Goal: Task Accomplishment & Management: Manage account settings

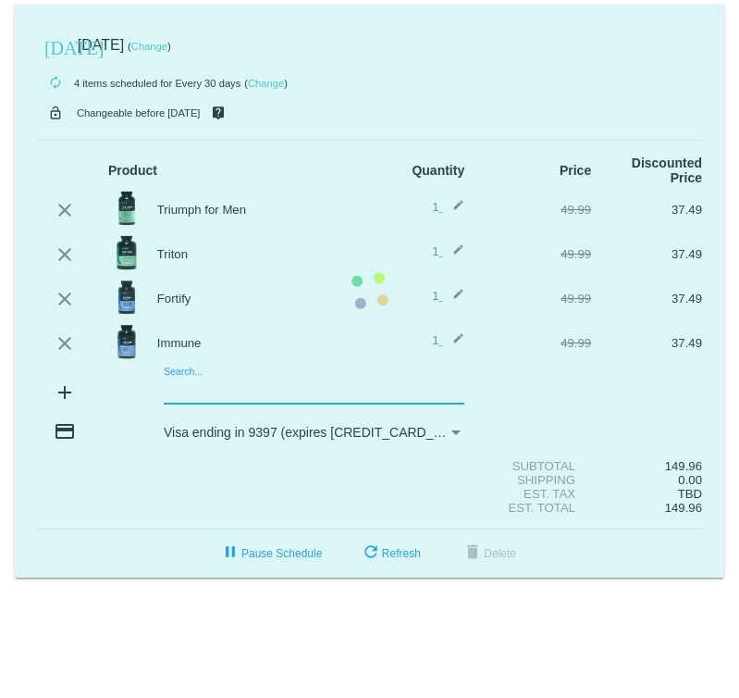
click at [179, 395] on mat-card "[DATE] [DATE] ( Change ) autorenew 4 items scheduled for Every 30 days ( Change…" at bounding box center [370, 291] width 710 height 573
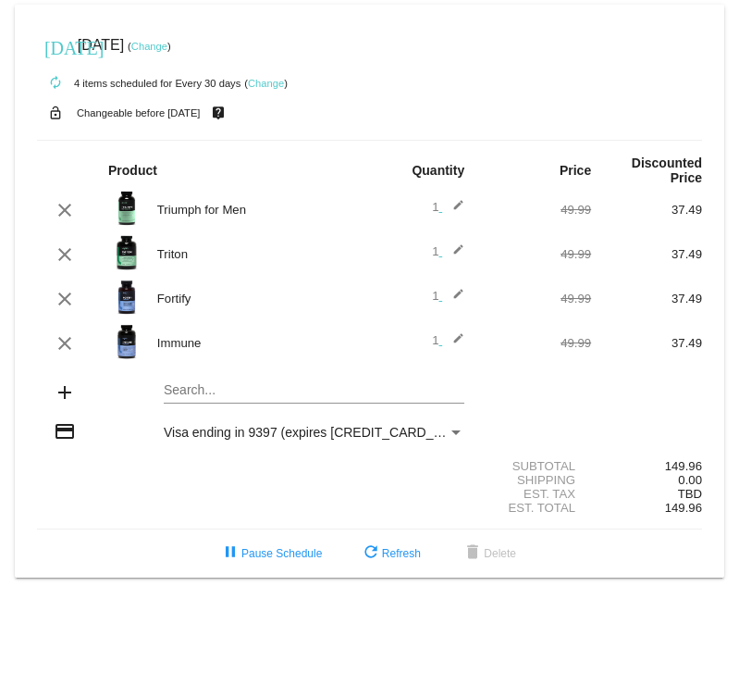
click at [238, 394] on mat-card "[DATE] [DATE] ( Change ) autorenew 4 items scheduled for Every 30 days ( Change…" at bounding box center [370, 291] width 710 height 573
click at [211, 395] on mat-card "[DATE] [DATE] ( Change ) autorenew 4 items scheduled for Every 30 days ( Change…" at bounding box center [370, 291] width 710 height 573
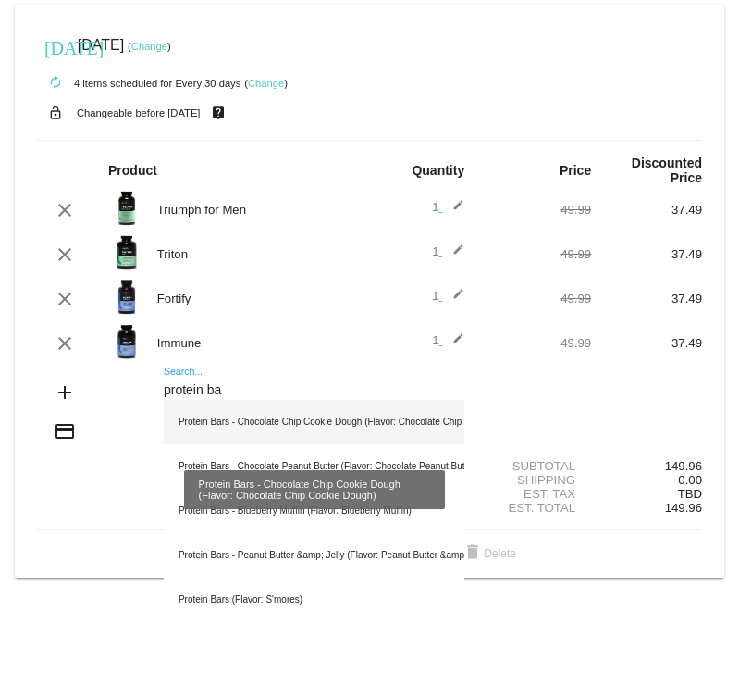
type input "protein ba"
click at [237, 434] on div "Protein Bars - Chocolate Chip Cookie Dough (Flavor: Chocolate Chip Cookie Dough)" at bounding box center [314, 422] width 301 height 44
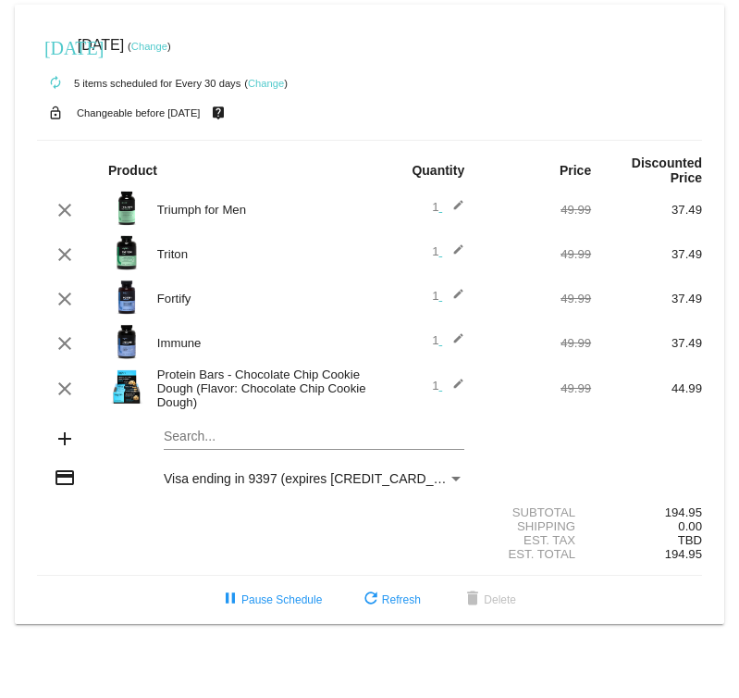
click at [456, 387] on mat-icon "edit" at bounding box center [453, 388] width 22 height 22
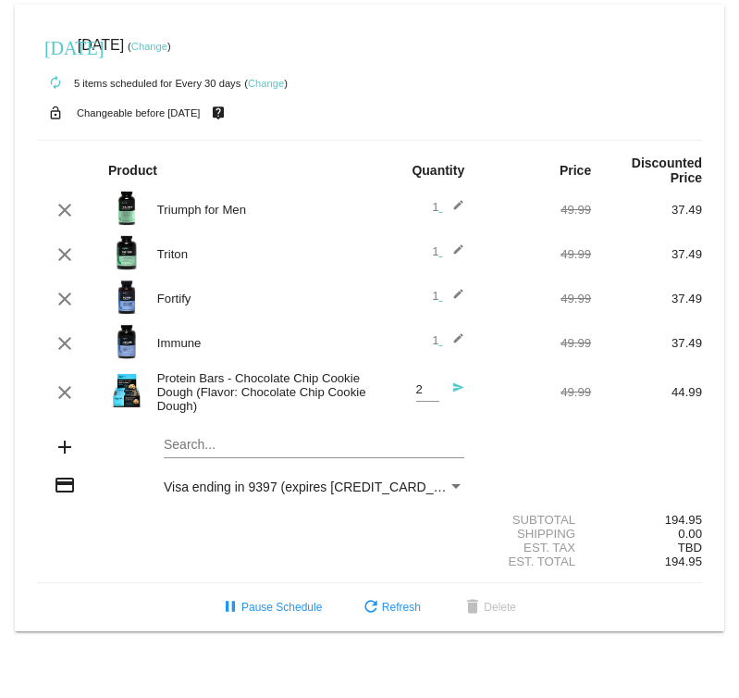
click at [430, 389] on input "2" at bounding box center [427, 390] width 23 height 14
type input "3"
click at [430, 389] on input "3" at bounding box center [427, 390] width 23 height 14
click at [525, 463] on div "add Search..." at bounding box center [369, 448] width 665 height 53
click at [195, 450] on mat-card "[DATE] [DATE] ( Change ) autorenew 5 items scheduled for Every 30 days ( Change…" at bounding box center [370, 318] width 710 height 626
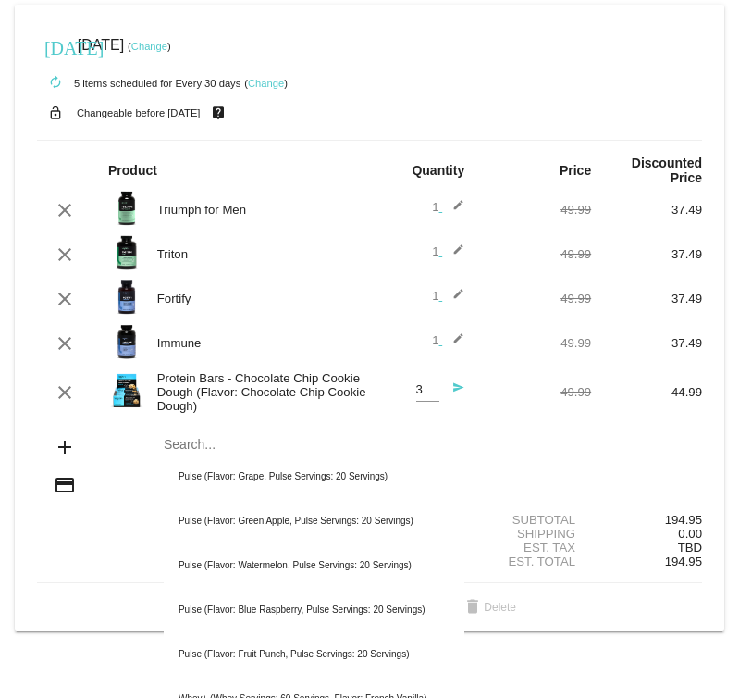
click at [537, 475] on div "add Search... Pulse (Flavor: Grape, Pulse Servings: 20 Servings) Pulse (Flavor:…" at bounding box center [369, 448] width 665 height 53
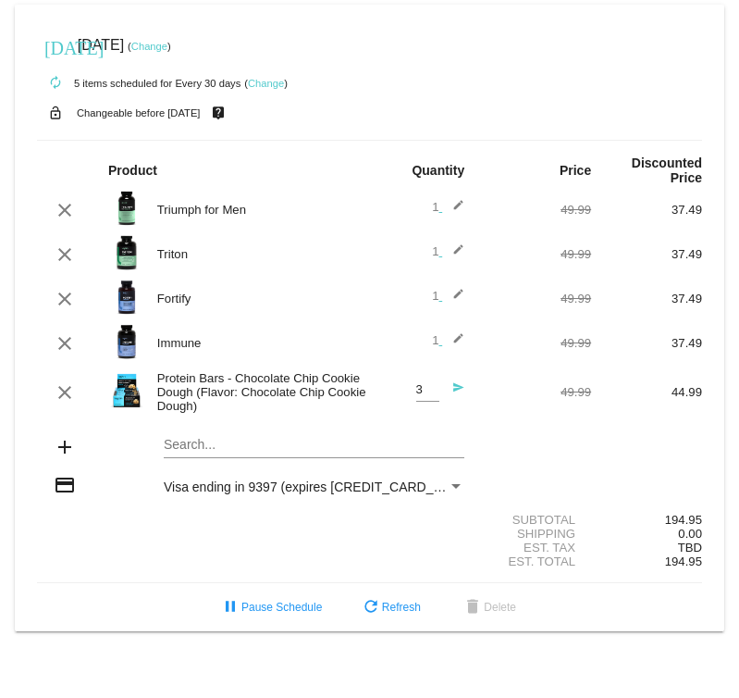
click at [587, 470] on div "add Search..." at bounding box center [369, 448] width 665 height 53
click at [504, 66] on div "autorenew 5 items scheduled for Every 30 days ( Change )" at bounding box center [369, 82] width 665 height 37
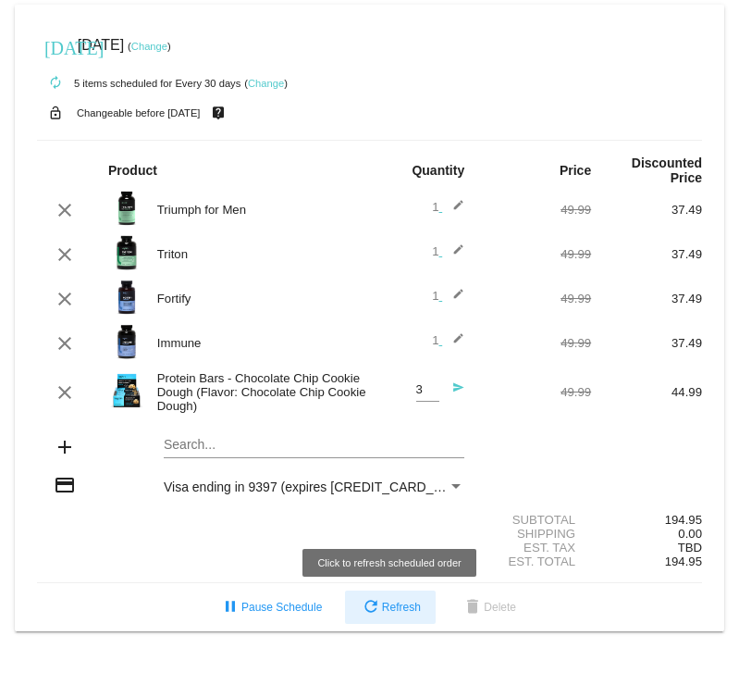
click at [407, 554] on span "refresh Refresh" at bounding box center [390, 606] width 61 height 13
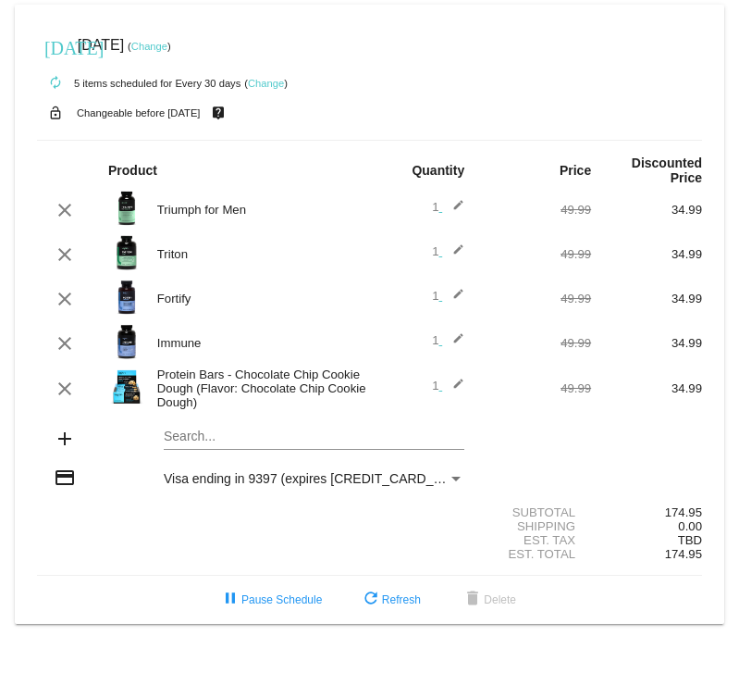
click at [440, 387] on span "1 edit" at bounding box center [448, 385] width 32 height 14
click at [459, 385] on mat-icon "edit" at bounding box center [453, 388] width 22 height 22
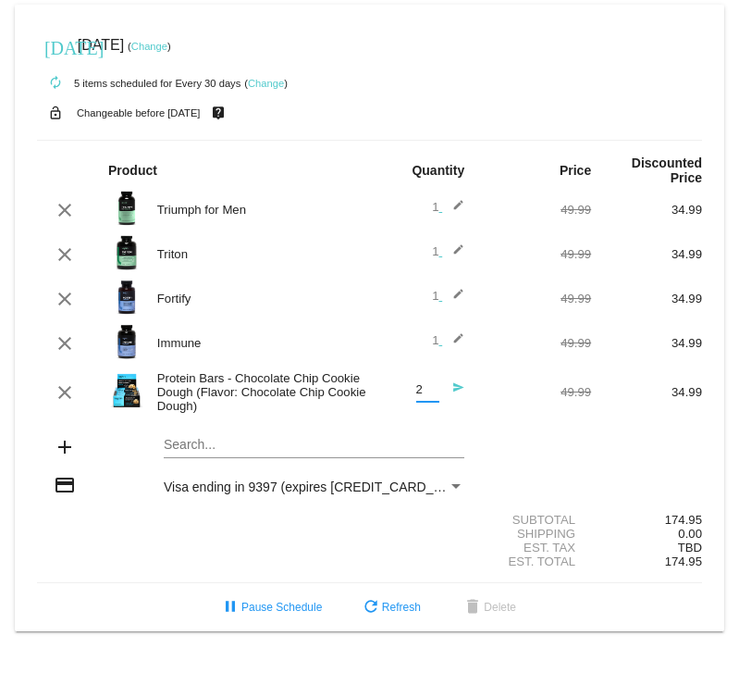
click at [432, 389] on input "2" at bounding box center [427, 390] width 23 height 14
type input "3"
click at [432, 389] on input "3" at bounding box center [427, 390] width 23 height 14
click at [503, 448] on div "add Search..." at bounding box center [369, 448] width 665 height 53
click at [265, 454] on mat-card "[DATE] [DATE] ( Change ) autorenew 5 items scheduled for Every 30 days ( Change…" at bounding box center [370, 318] width 710 height 626
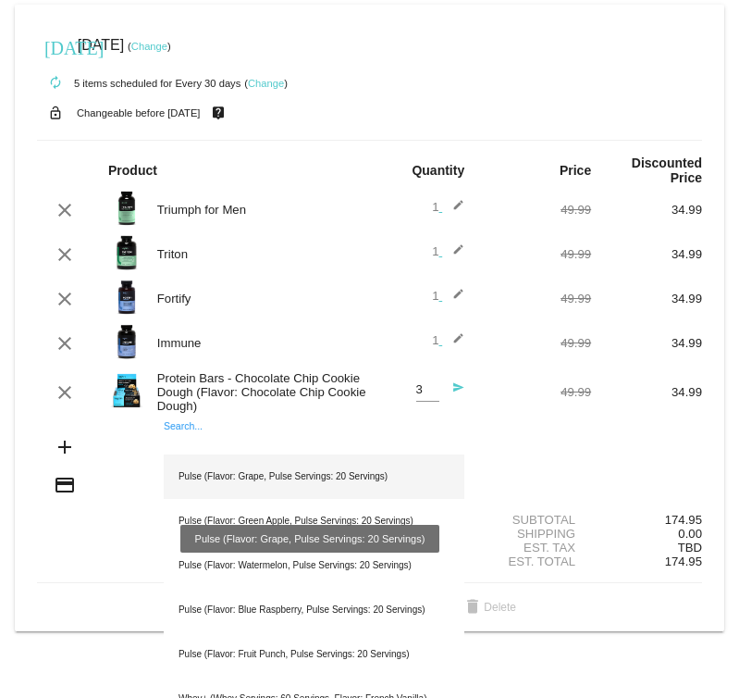
click at [265, 484] on div "Pulse (Flavor: Grape, Pulse Servings: 20 Servings)" at bounding box center [314, 476] width 301 height 44
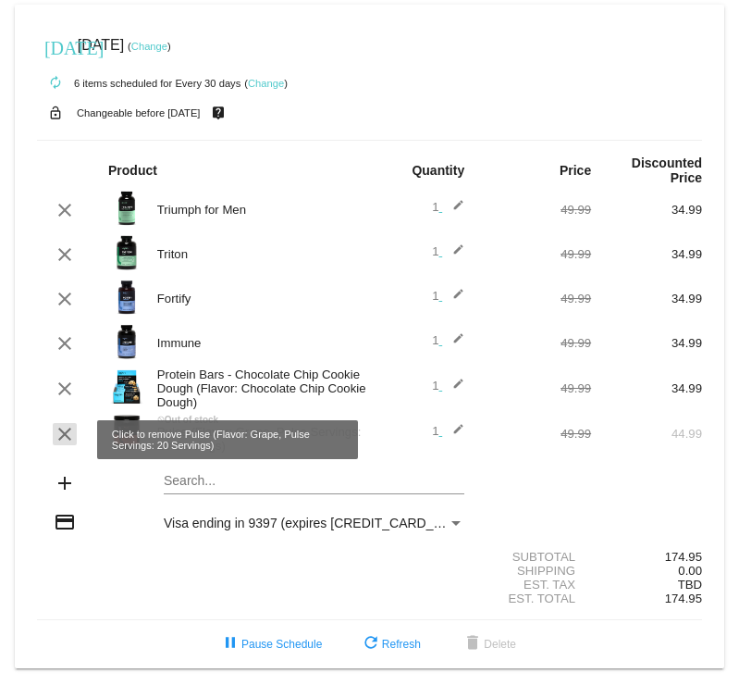
click at [60, 442] on mat-icon "clear" at bounding box center [65, 434] width 22 height 22
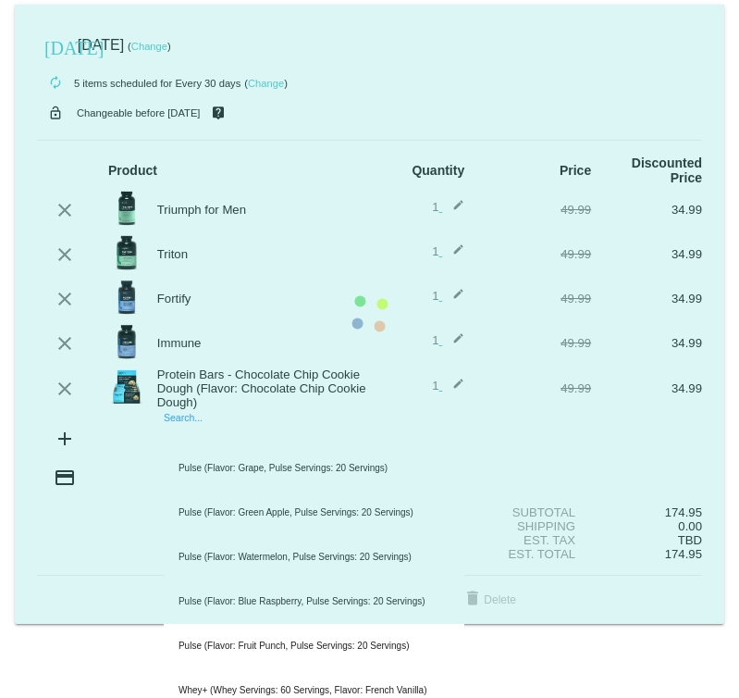
click at [273, 438] on mat-card "[DATE] [DATE] ( Change ) autorenew 5 items scheduled for Every 30 days ( Change…" at bounding box center [370, 314] width 710 height 619
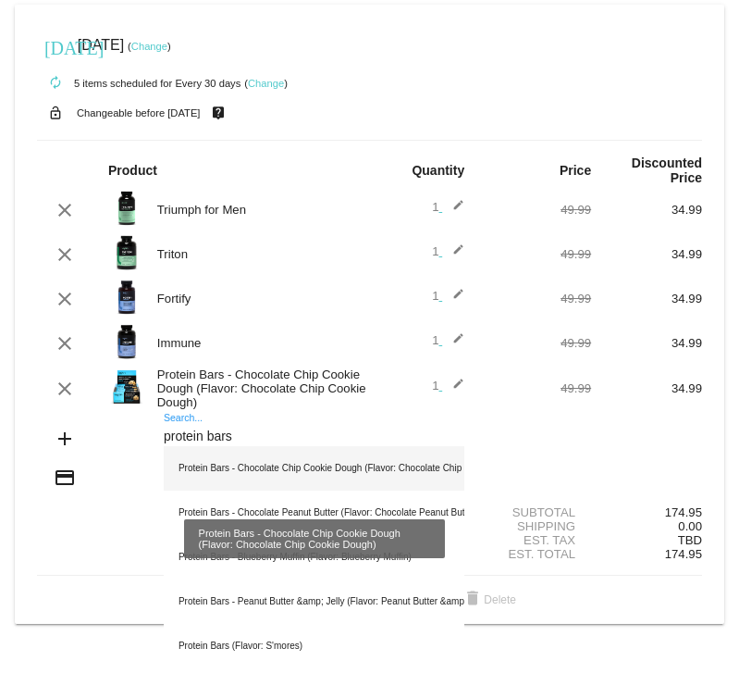
type input "protein bars"
click at [266, 477] on div "Protein Bars - Chocolate Chip Cookie Dough (Flavor: Chocolate Chip Cookie Dough)" at bounding box center [314, 468] width 301 height 44
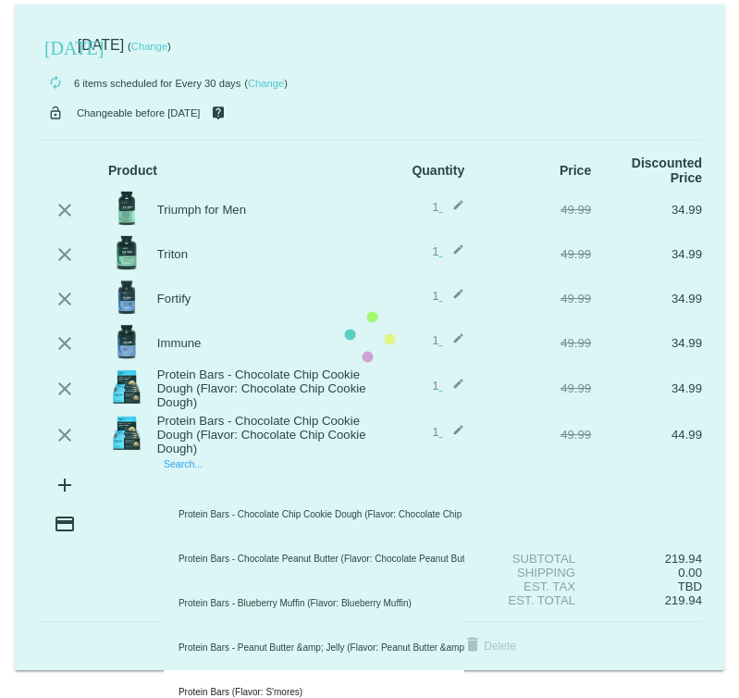
click at [253, 494] on mat-card "[DATE] [DATE] ( Change ) autorenew 6 items scheduled for Every 30 days ( Change…" at bounding box center [370, 337] width 710 height 665
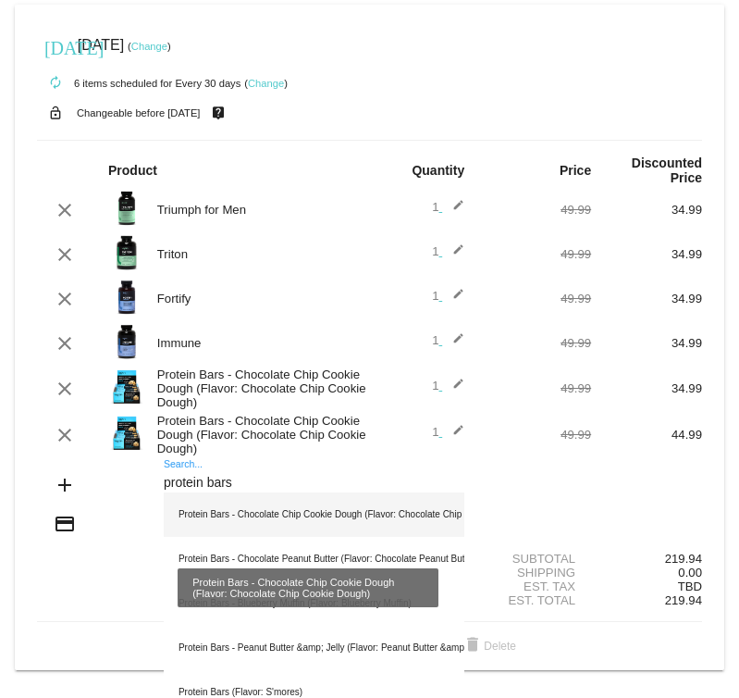
type input "protein bars"
click at [266, 524] on div "Protein Bars - Chocolate Chip Cookie Dough (Flavor: Chocolate Chip Cookie Dough)" at bounding box center [314, 514] width 301 height 44
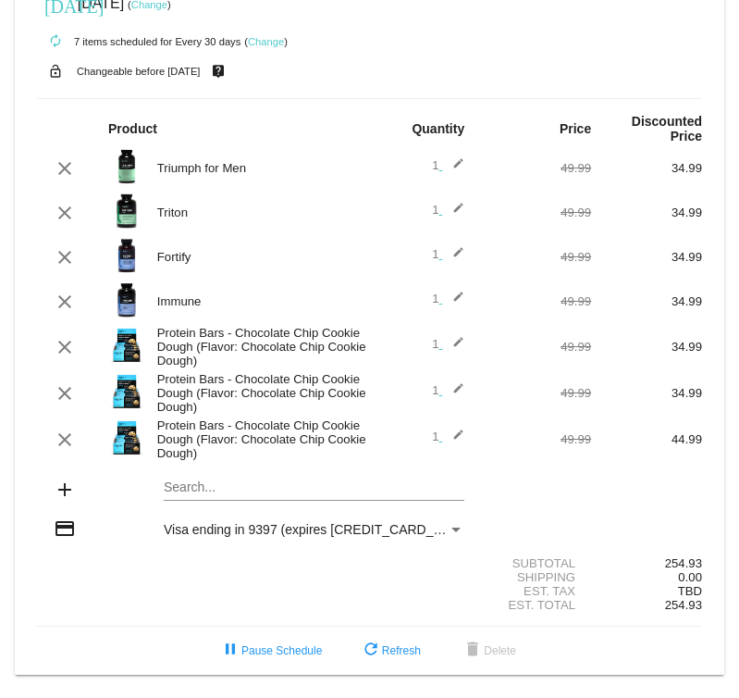
scroll to position [57, 0]
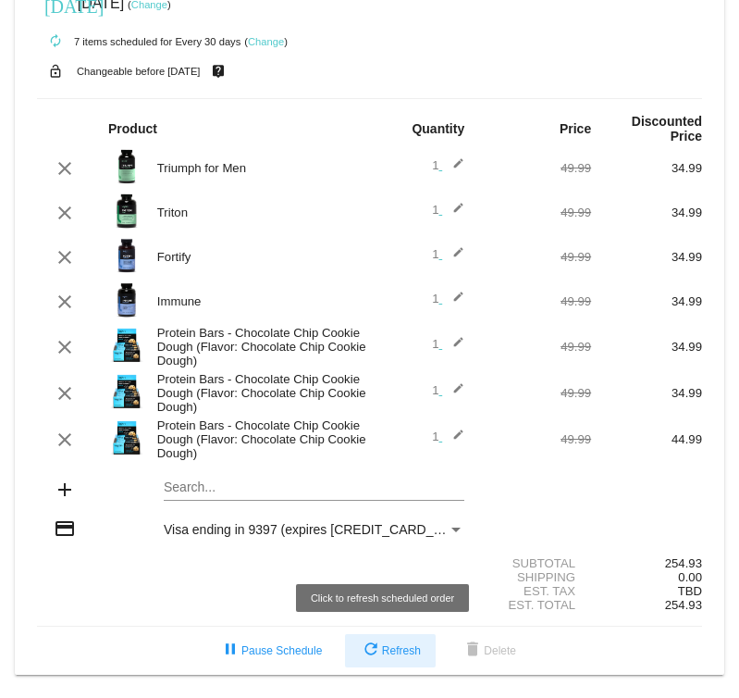
click at [408, 554] on span "refresh Refresh" at bounding box center [390, 650] width 61 height 13
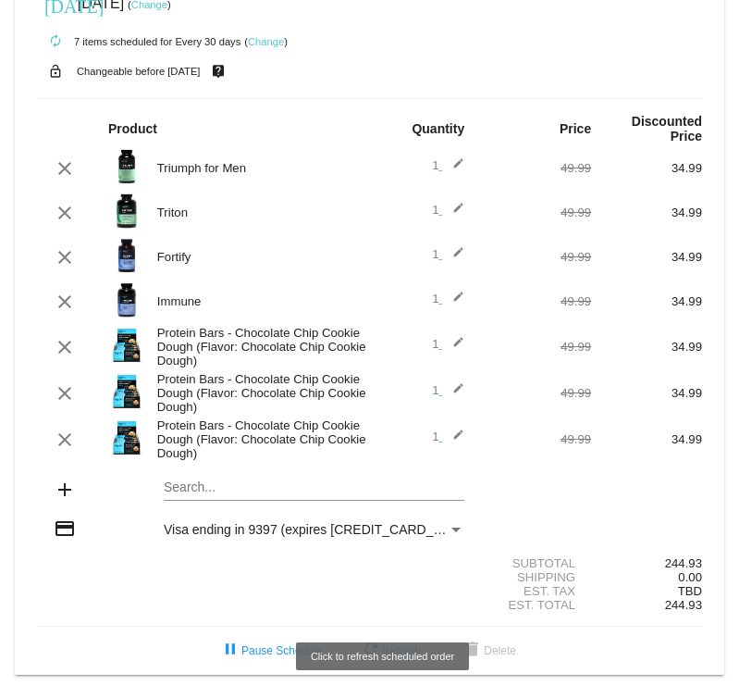
scroll to position [47, 0]
